Goal: Transaction & Acquisition: Purchase product/service

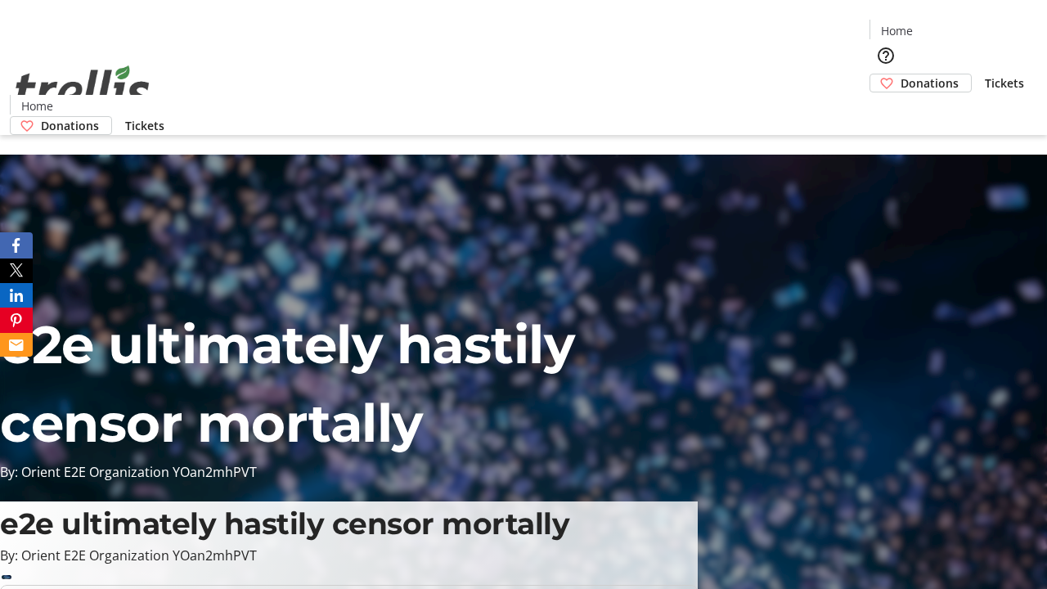
click at [900, 74] on span "Donations" at bounding box center [929, 82] width 58 height 17
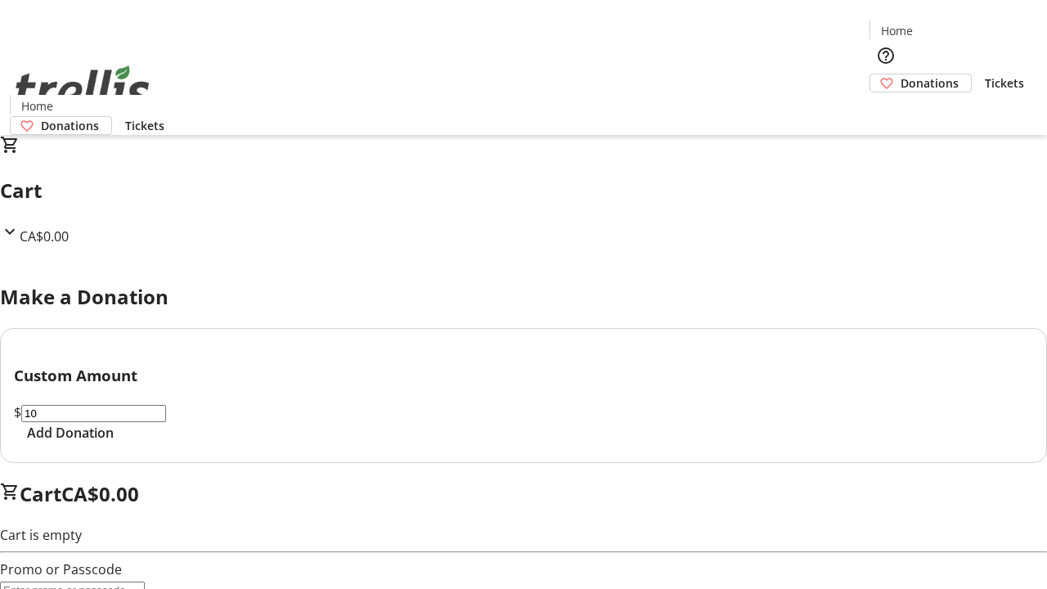
click at [114, 442] on span "Add Donation" at bounding box center [70, 433] width 87 height 20
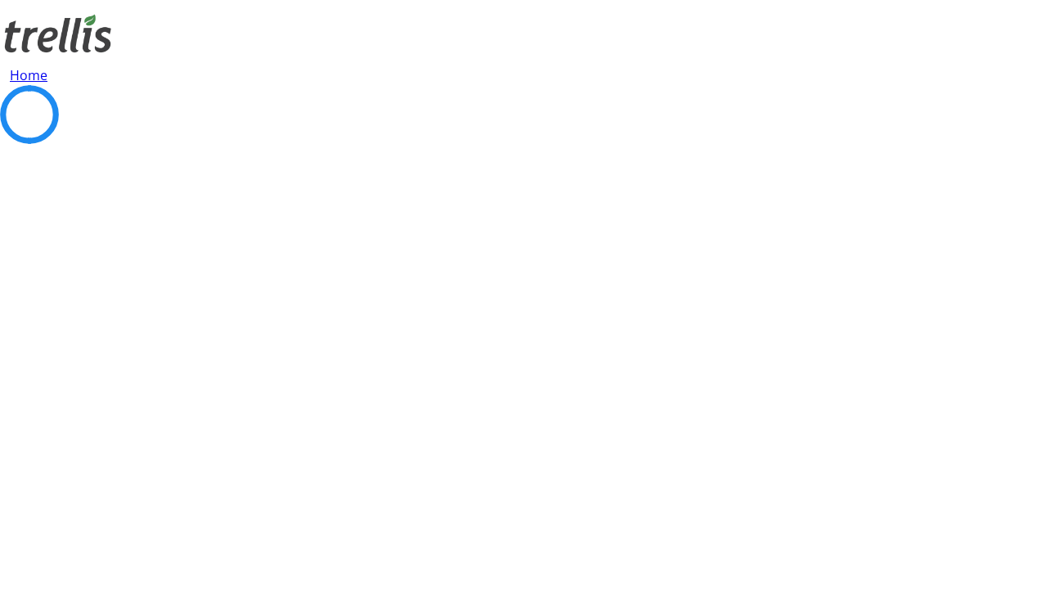
select select "CA"
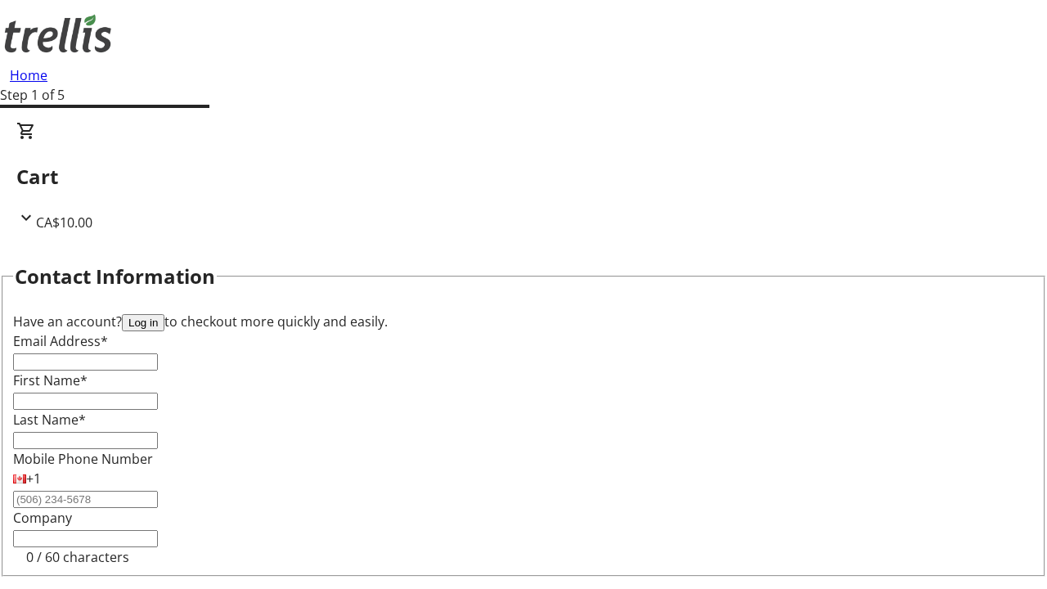
click at [164, 314] on button "Log in" at bounding box center [143, 322] width 43 height 17
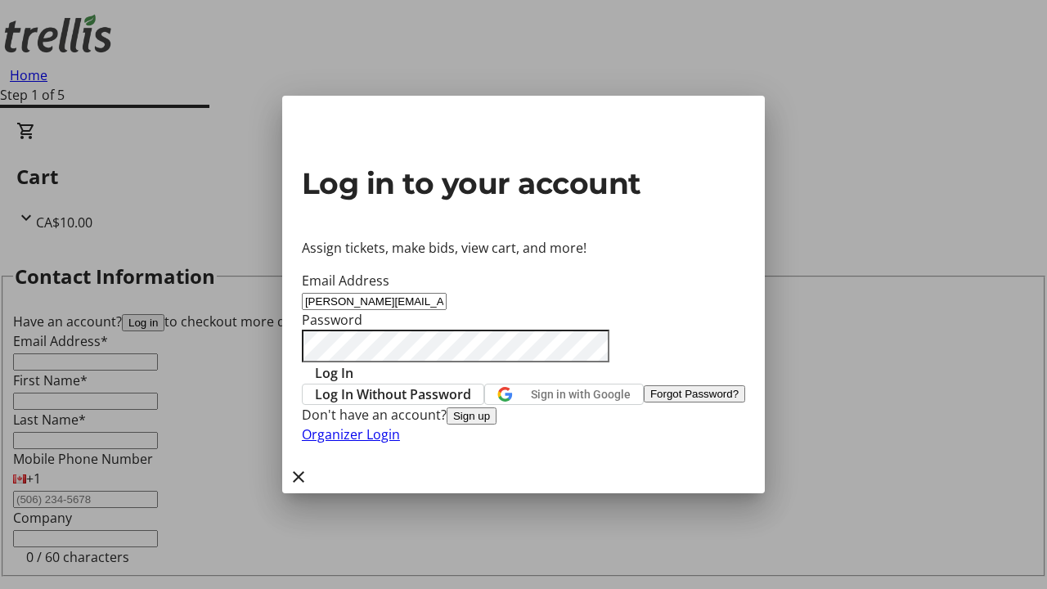
type input "[PERSON_NAME][EMAIL_ADDRESS][DOMAIN_NAME]"
click at [353, 363] on span "Log In" at bounding box center [334, 373] width 38 height 20
